Goal: Browse casually

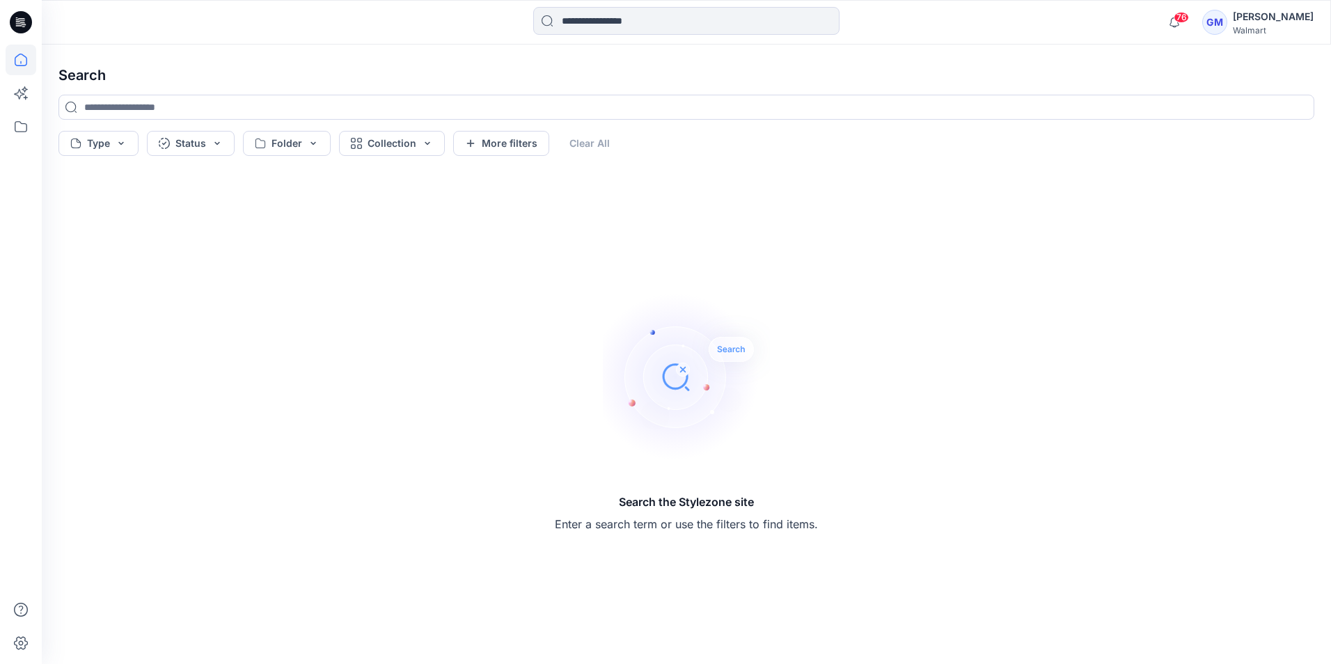
click at [31, 53] on icon at bounding box center [21, 60] width 31 height 31
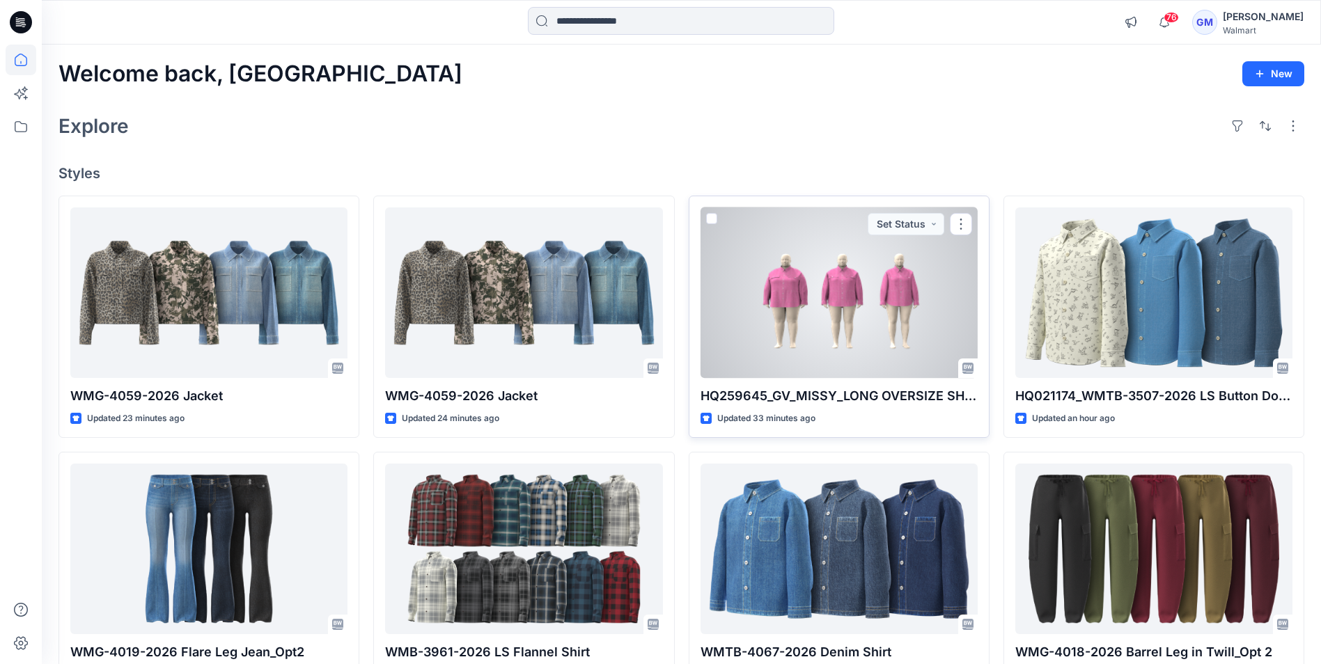
click at [847, 308] on div at bounding box center [838, 292] width 277 height 171
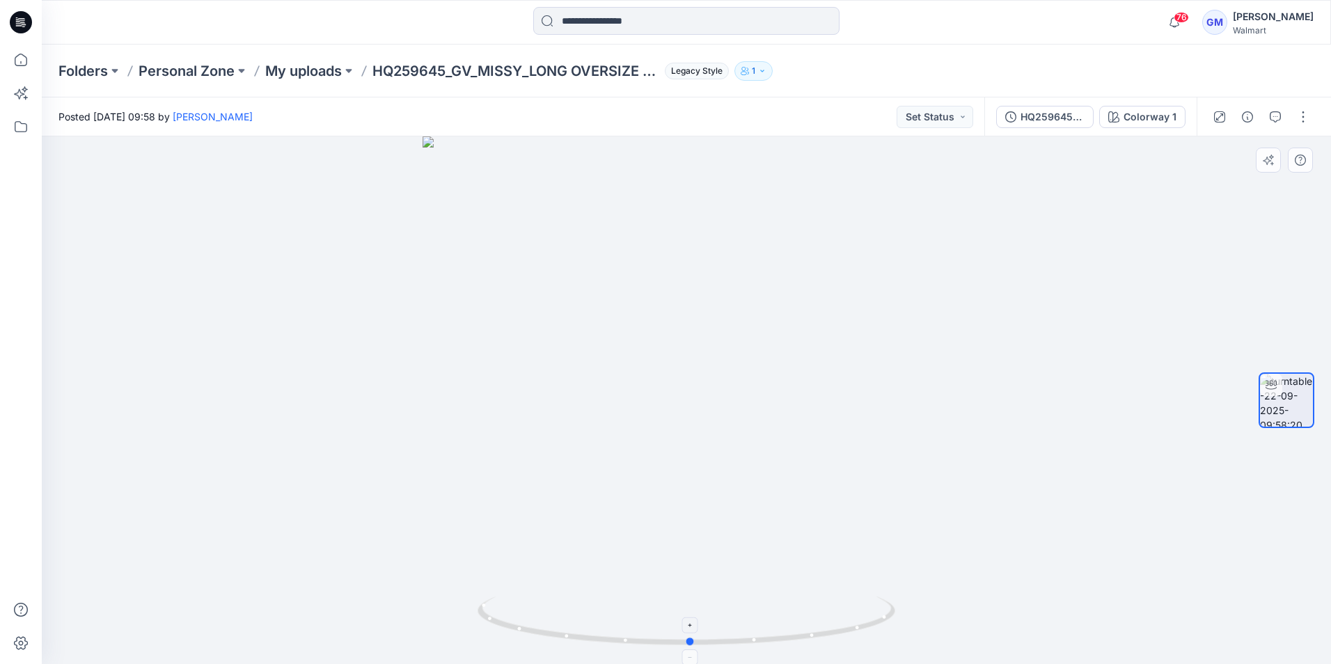
drag, startPoint x: 835, startPoint y: 627, endPoint x: 839, endPoint y: 597, distance: 30.2
click at [839, 597] on icon at bounding box center [688, 623] width 421 height 52
